Goal: Information Seeking & Learning: Find specific fact

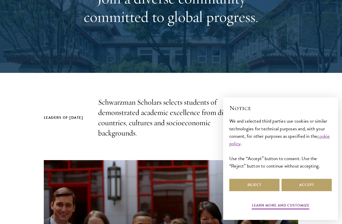
scroll to position [110, 0]
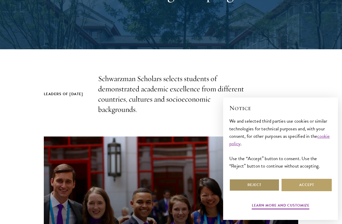
click at [271, 186] on button "Reject" at bounding box center [254, 185] width 50 height 12
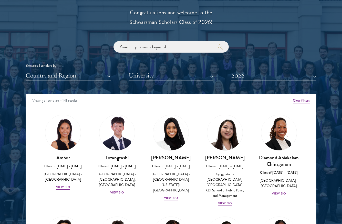
scroll to position [582, 0]
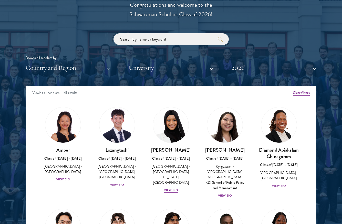
click at [172, 40] on input "search" at bounding box center [171, 39] width 115 height 12
type input "ameer"
click button "submit" at bounding box center [0, 0] width 0 height 0
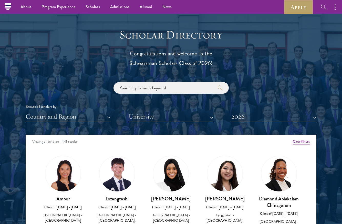
scroll to position [533, 0]
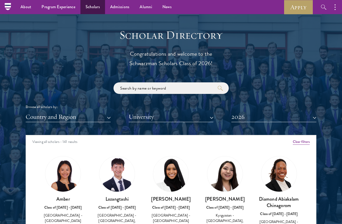
click at [93, 5] on link "Scholars" at bounding box center [92, 7] width 25 height 14
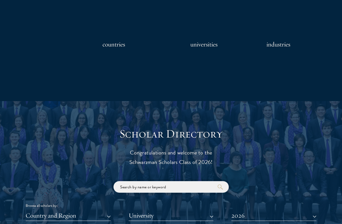
click at [160, 184] on input "search" at bounding box center [171, 187] width 115 height 12
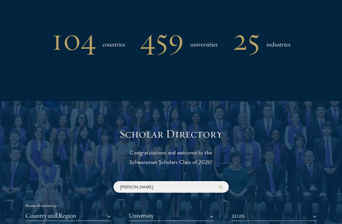
type input "ameer"
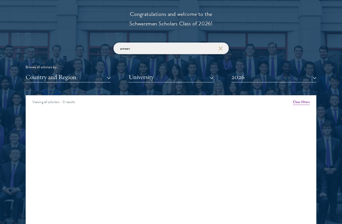
scroll to position [585, 0]
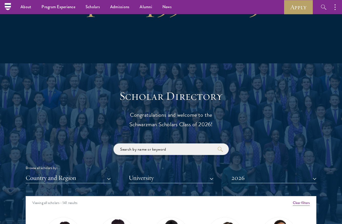
scroll to position [466, 0]
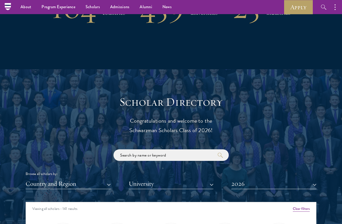
click at [196, 122] on p "Congratulations and welcome to the Schwarzman Scholars Class of 2026!" at bounding box center [171, 125] width 159 height 19
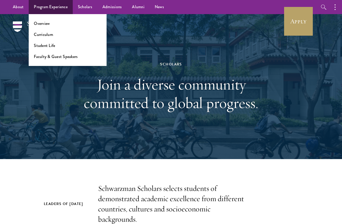
scroll to position [0, 0]
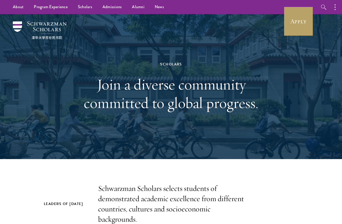
click at [28, 27] on img at bounding box center [40, 30] width 54 height 18
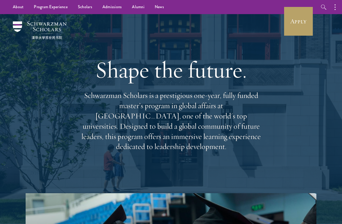
click at [76, 129] on div "Shape the future. Schwarzman Scholars is a prestigious one-year, fully funded m…" at bounding box center [171, 103] width 291 height 179
click at [124, 81] on h1 "Shape the future." at bounding box center [171, 69] width 185 height 29
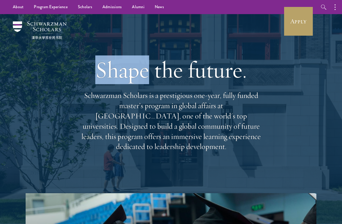
click at [124, 81] on h1 "Shape the future." at bounding box center [171, 69] width 185 height 29
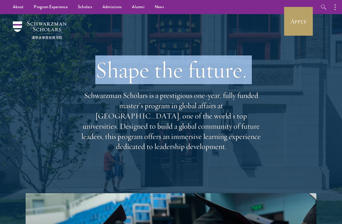
click at [124, 81] on h1 "Shape the future." at bounding box center [171, 69] width 185 height 29
click at [133, 82] on h1 "Shape the future." at bounding box center [171, 69] width 185 height 29
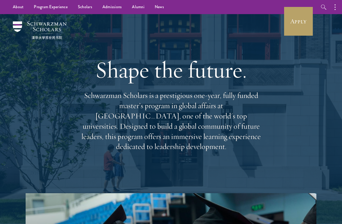
click at [219, 82] on h1 "Shape the future." at bounding box center [171, 69] width 185 height 29
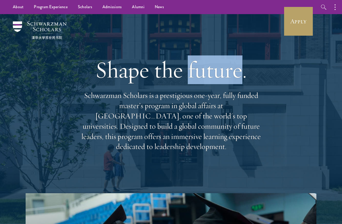
click at [219, 82] on h1 "Shape the future." at bounding box center [171, 69] width 185 height 29
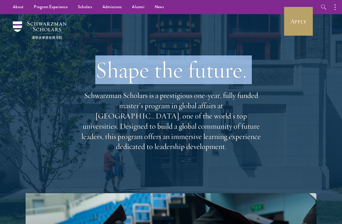
click at [219, 82] on h1 "Shape the future." at bounding box center [171, 69] width 185 height 29
click at [243, 84] on h1 "Shape the future." at bounding box center [171, 69] width 185 height 29
drag, startPoint x: 262, startPoint y: 84, endPoint x: 81, endPoint y: 74, distance: 181.8
click at [81, 74] on h1 "Shape the future." at bounding box center [171, 69] width 185 height 29
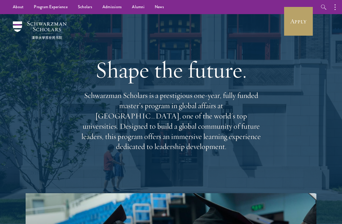
click at [86, 76] on h1 "Shape the future." at bounding box center [171, 69] width 185 height 29
click at [53, 106] on div "Shape the future. Schwarzman Scholars is a prestigious one-year, fully funded m…" at bounding box center [171, 103] width 291 height 179
